Goal: Navigation & Orientation: Find specific page/section

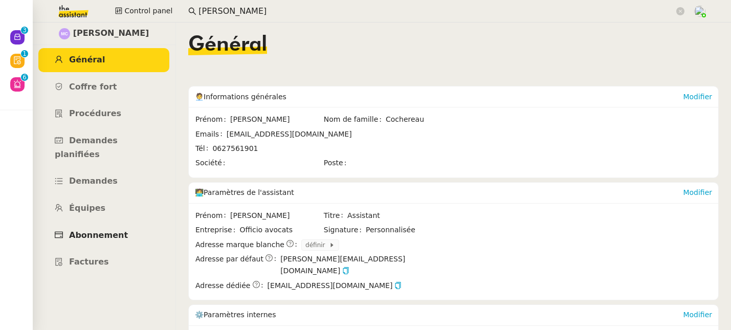
click at [96, 230] on span "Abonnement" at bounding box center [98, 235] width 59 height 10
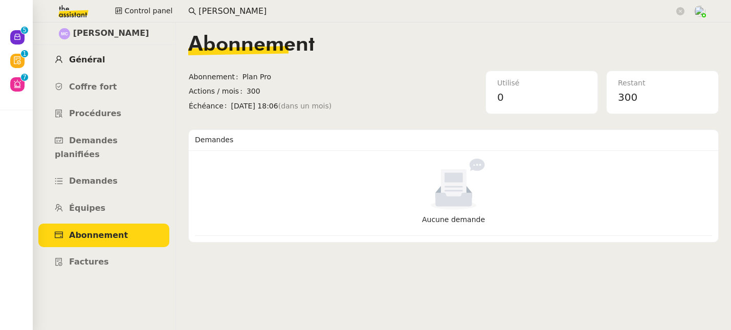
click at [79, 57] on span "Général" at bounding box center [87, 60] width 36 height 10
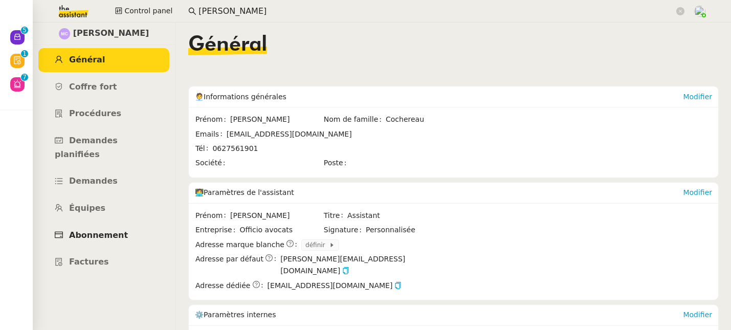
click at [107, 230] on span "Abonnement" at bounding box center [98, 235] width 59 height 10
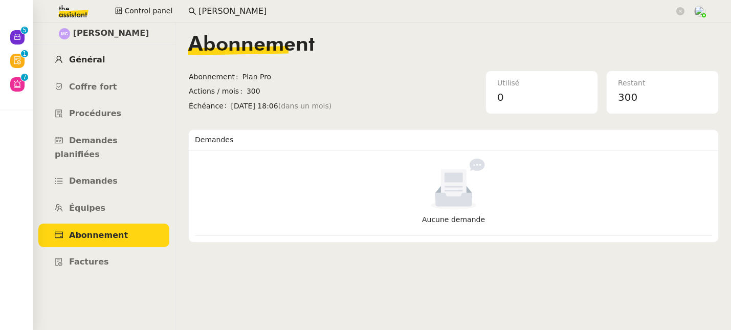
click at [96, 64] on span "Général" at bounding box center [87, 60] width 36 height 10
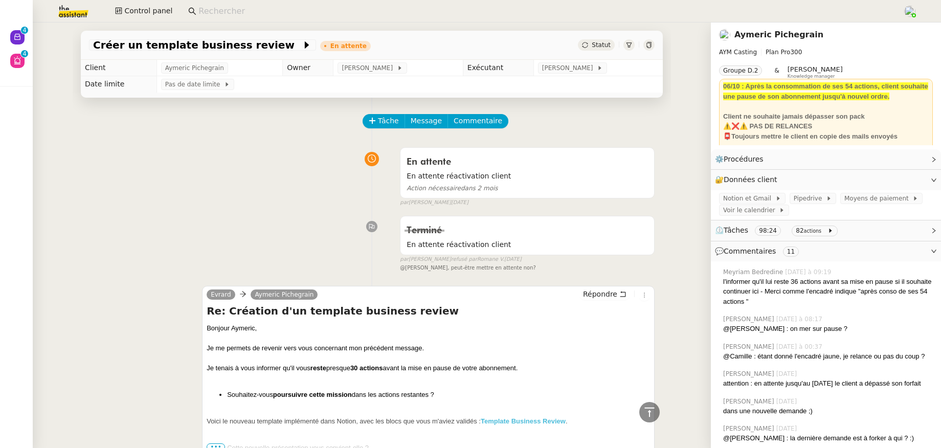
scroll to position [4582, 0]
